Goal: Task Accomplishment & Management: Manage account settings

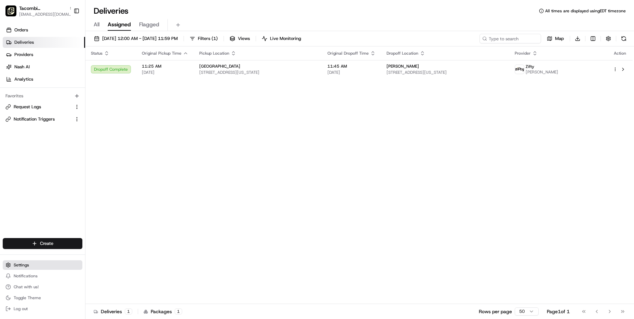
click at [42, 266] on button "Settings" at bounding box center [43, 265] width 80 height 10
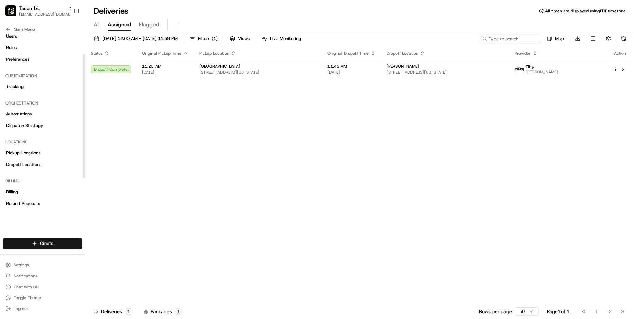
scroll to position [34, 0]
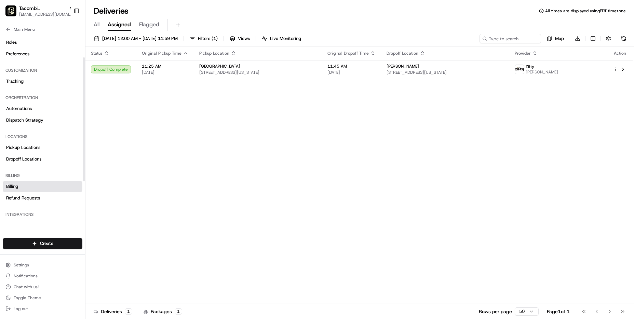
click at [14, 187] on span "Billing" at bounding box center [12, 186] width 12 height 6
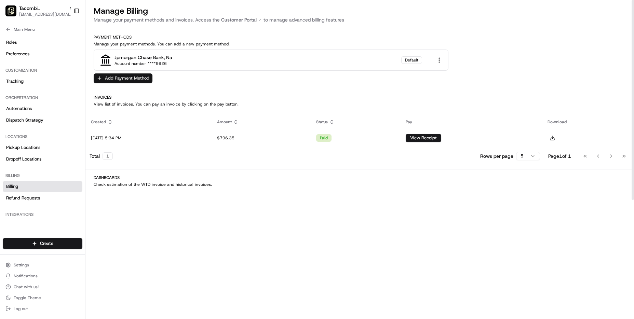
click at [144, 76] on button "Add Payment Method" at bounding box center [123, 78] width 59 height 10
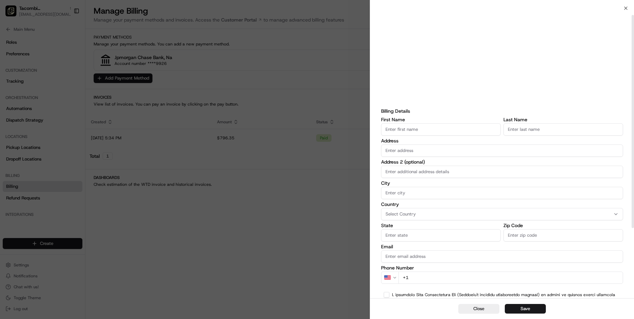
scroll to position [9, 0]
click at [419, 254] on input "Email" at bounding box center [502, 256] width 242 height 12
click at [432, 247] on label "Email" at bounding box center [502, 246] width 242 height 5
click at [432, 250] on input "Email" at bounding box center [502, 256] width 242 height 12
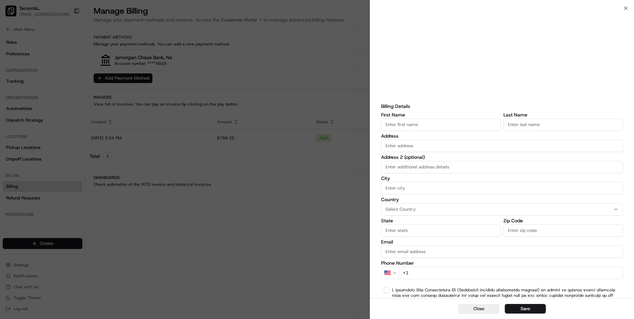
click at [627, 8] on div "Billing Details First Name Last Name Address Address 2 (optional) City Country …" at bounding box center [502, 192] width 264 height 395
click at [624, 7] on icon "button" at bounding box center [625, 7] width 5 height 5
